Goal: Task Accomplishment & Management: Complete application form

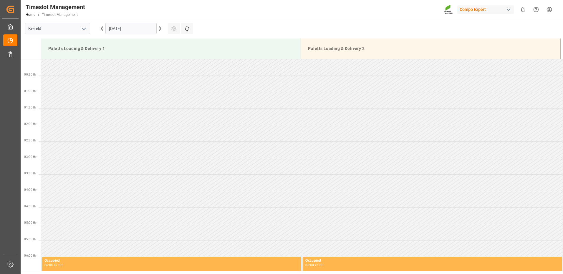
scroll to position [194, 0]
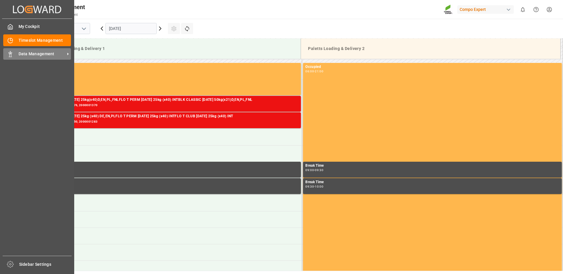
click at [21, 53] on span "Data Management" at bounding box center [42, 54] width 47 height 6
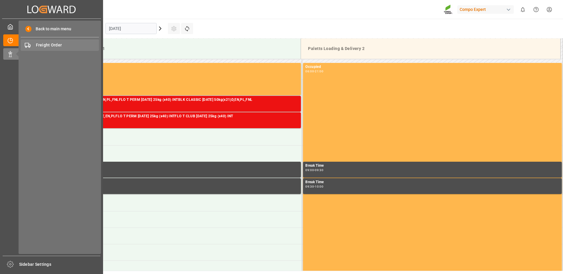
click at [39, 45] on span "Freight Order" at bounding box center [67, 45] width 63 height 6
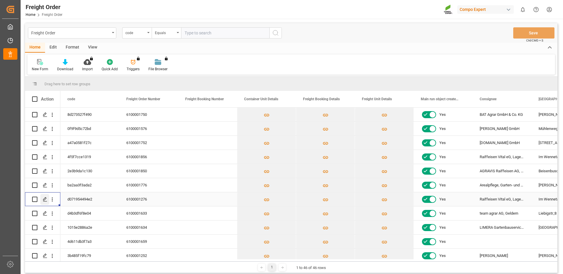
click at [44, 199] on polygon "Press SPACE to select this row." at bounding box center [44, 199] width 3 height 3
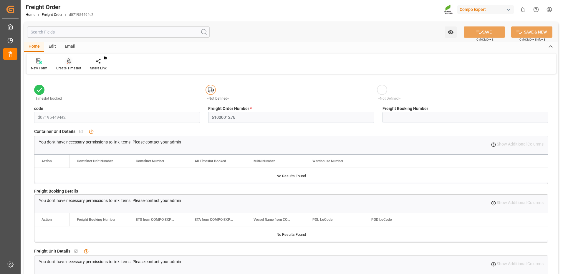
click at [70, 64] on icon at bounding box center [69, 61] width 4 height 6
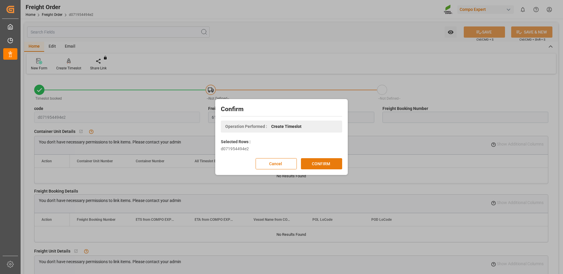
click at [323, 163] on button "CONFIRM" at bounding box center [321, 163] width 41 height 11
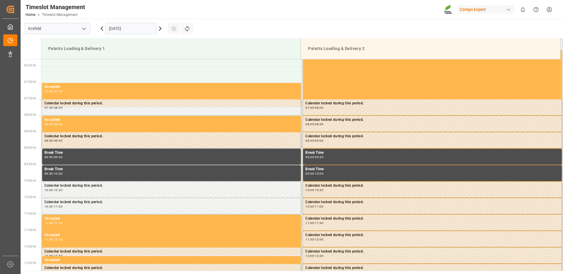
scroll to position [227, 0]
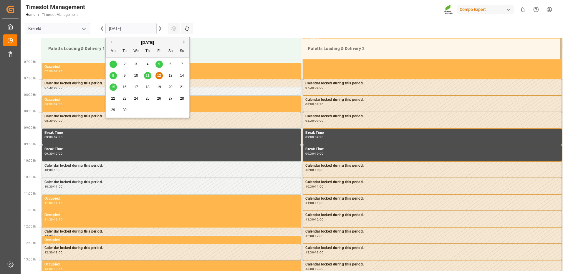
click at [142, 30] on input "12.09.2025" at bounding box center [130, 28] width 51 height 11
click at [114, 85] on span "15" at bounding box center [113, 87] width 4 height 4
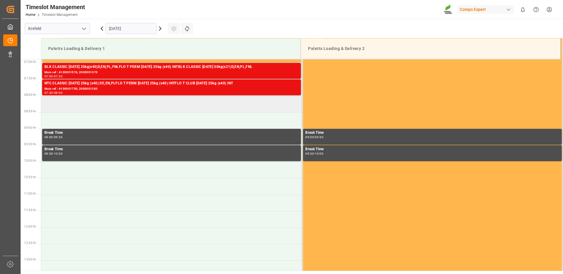
click at [81, 106] on td at bounding box center [171, 104] width 261 height 16
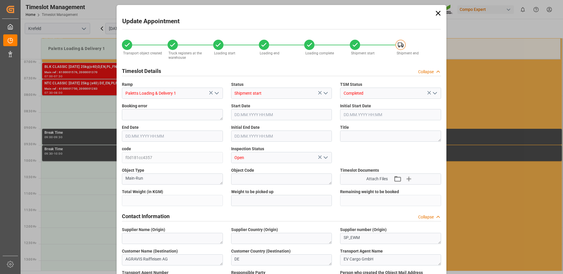
type input "48160"
type input "0"
type input "15.09.2025 08:00"
type input "15.09.2025 08:30"
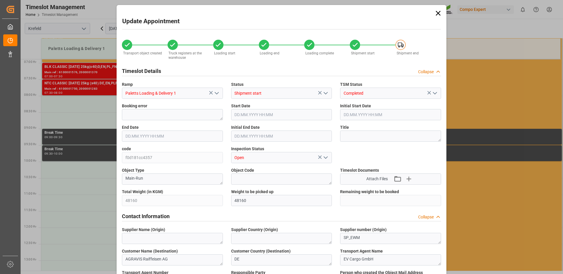
type input "19.08.2025 10:54"
type input "08.09.2025 12:24"
type input "08.09.2025 14:07"
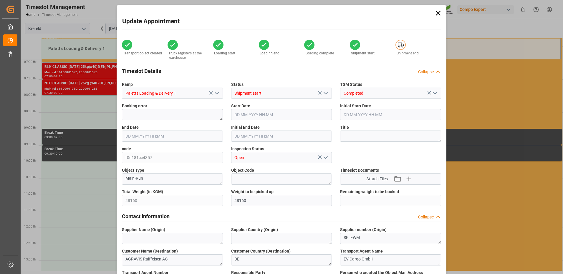
type input "08.09.2025 14:08"
type input "12.09.2025 06:26"
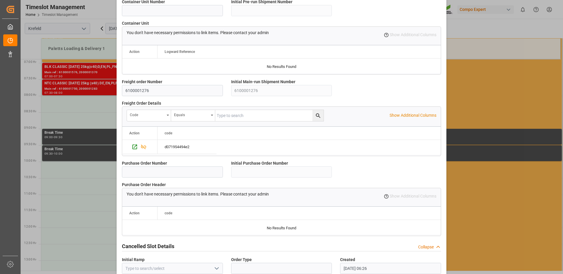
scroll to position [500, 0]
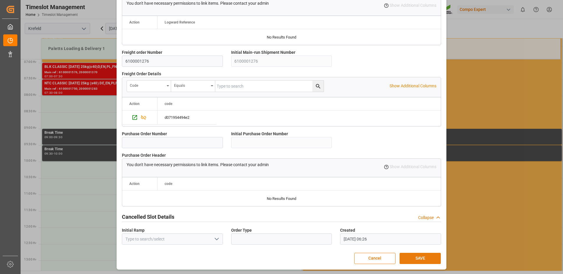
click at [420, 256] on button "SAVE" at bounding box center [419, 258] width 41 height 11
